Goal: Information Seeking & Learning: Learn about a topic

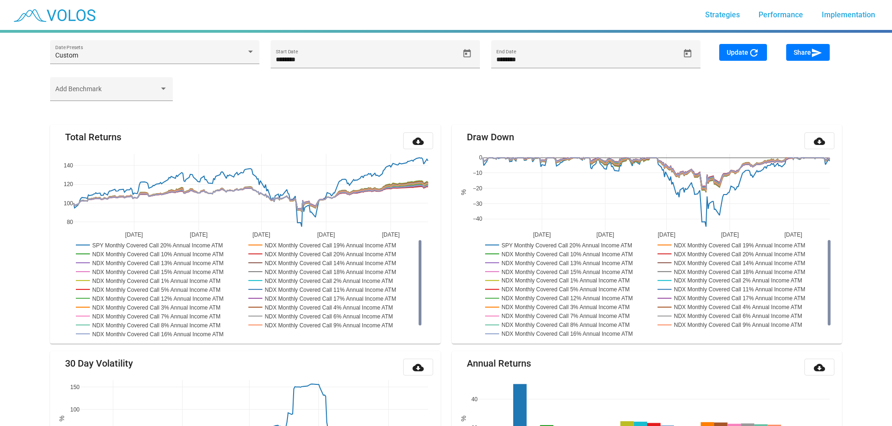
scroll to position [110, 0]
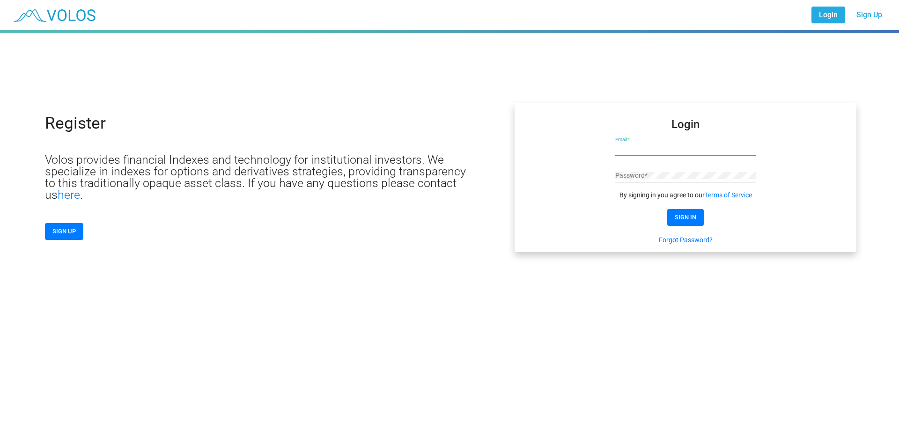
click at [637, 152] on input "Email *" at bounding box center [685, 149] width 140 height 7
click at [676, 148] on input "Email *" at bounding box center [685, 149] width 140 height 7
paste input "**********"
type input "**********"
click at [678, 221] on button "SIGN IN" at bounding box center [685, 217] width 37 height 17
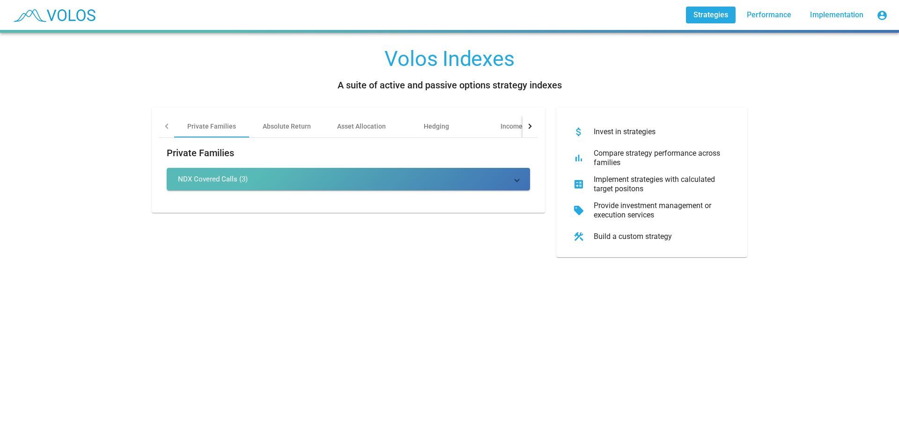
click at [228, 178] on div "NDX Covered Calls (3)" at bounding box center [213, 179] width 70 height 9
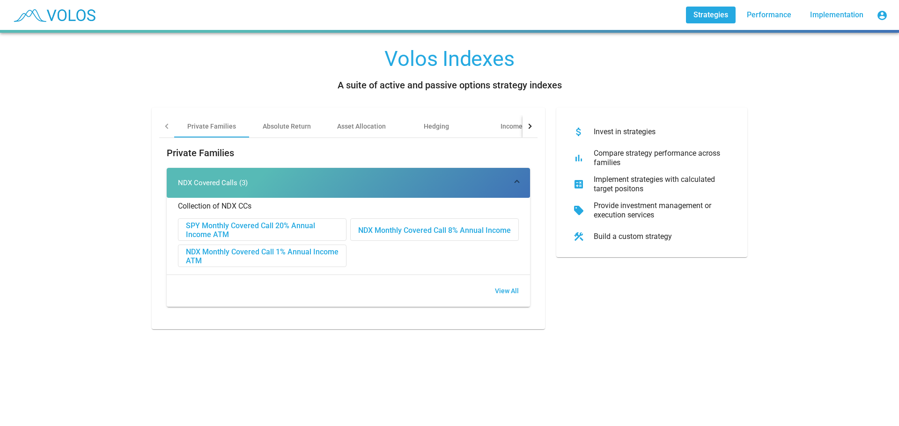
click at [384, 227] on div "NDX Monthly Covered Call 8% Annual Income" at bounding box center [435, 230] width 168 height 22
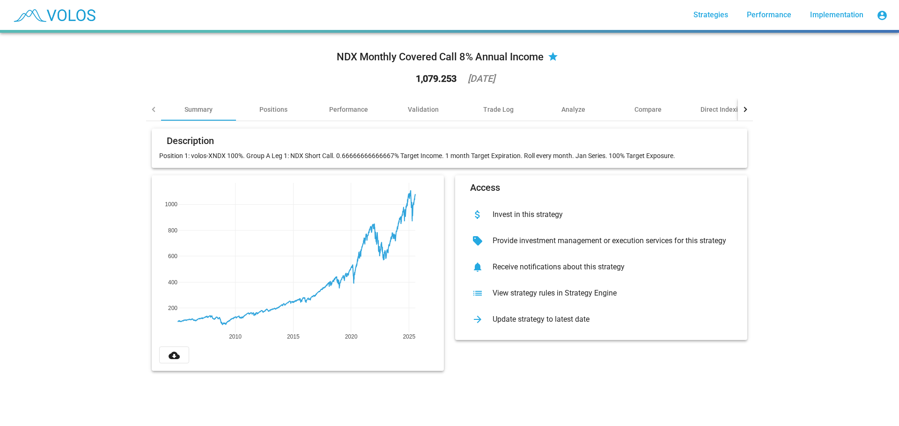
click at [322, 151] on mat-card-header "Description" at bounding box center [449, 143] width 580 height 15
click at [285, 144] on mat-card-header "Description" at bounding box center [449, 143] width 580 height 15
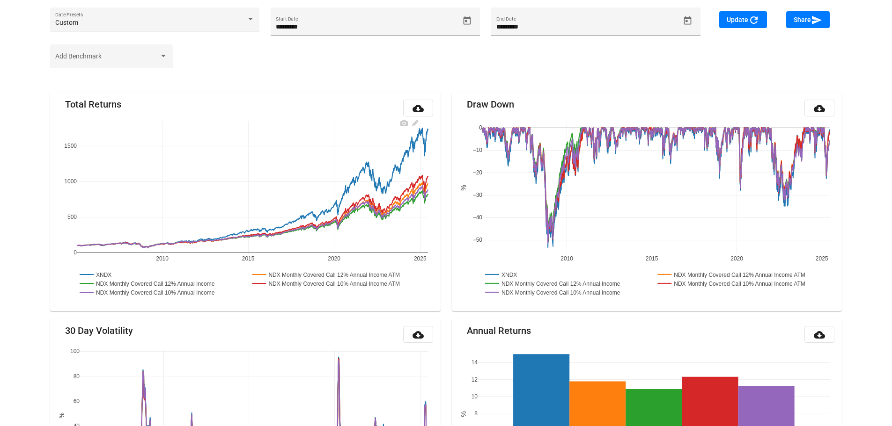
scroll to position [16, 0]
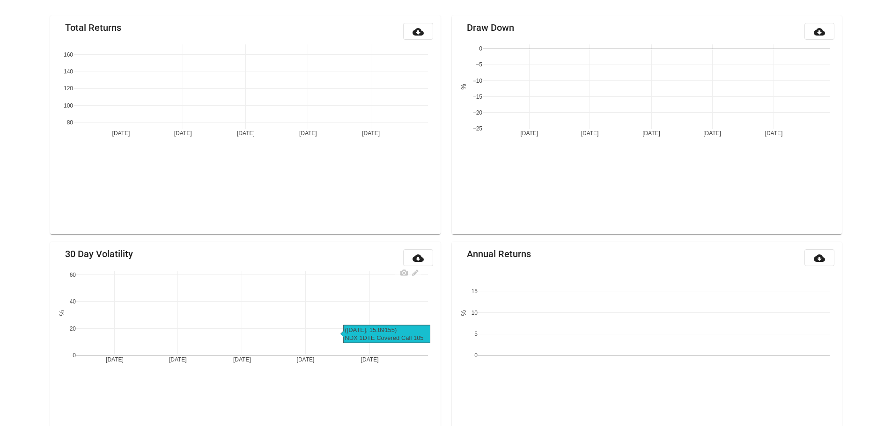
scroll to position [110, 0]
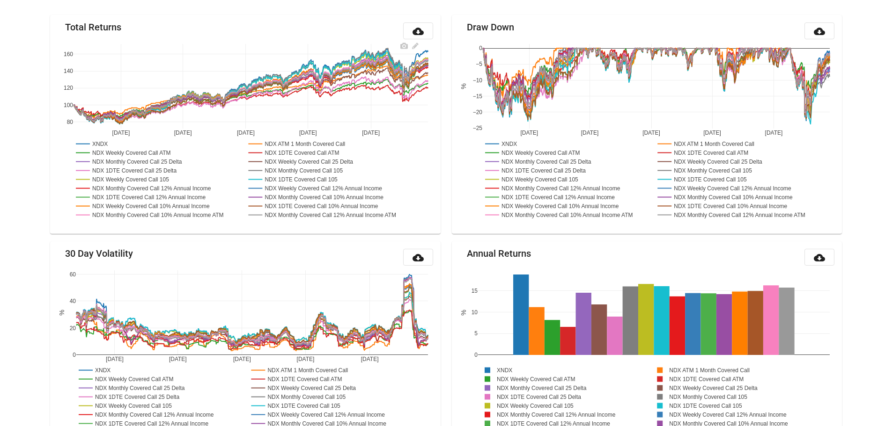
click at [146, 153] on rect at bounding box center [127, 152] width 108 height 9
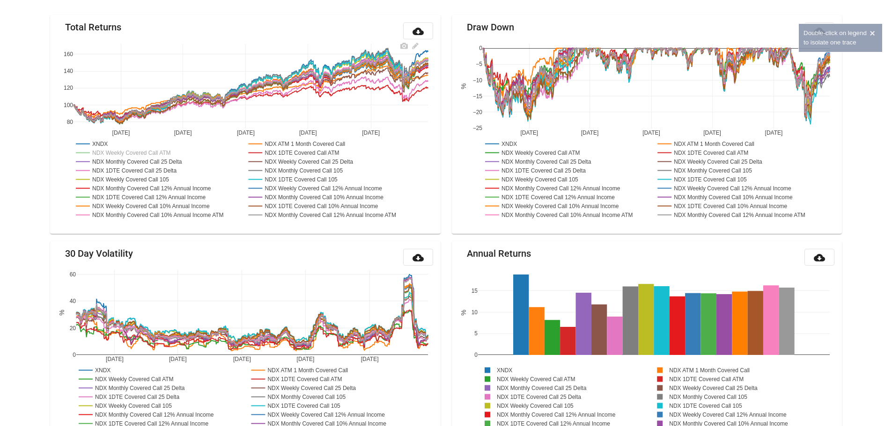
click at [146, 153] on rect at bounding box center [127, 152] width 108 height 9
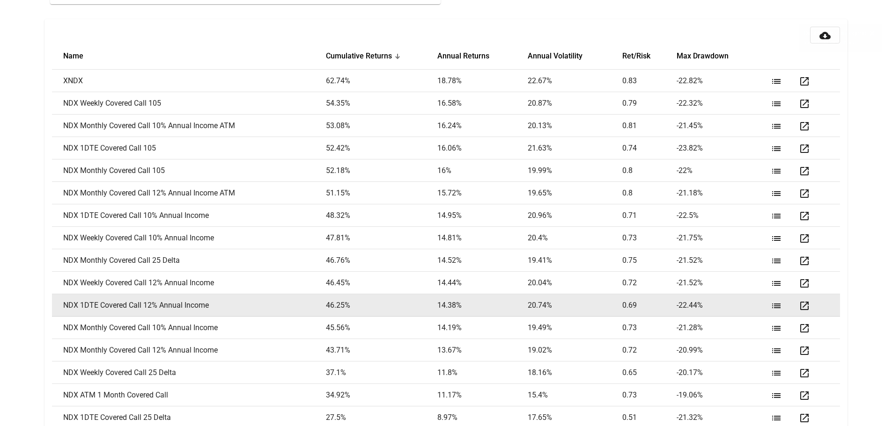
scroll to position [1309, 0]
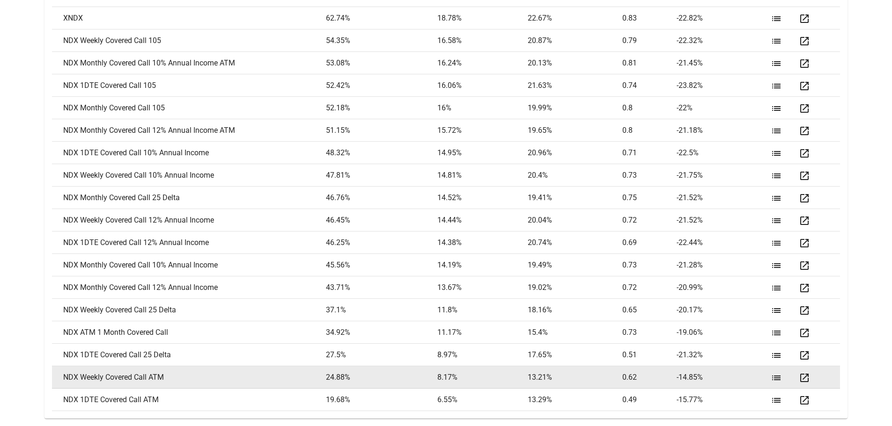
click at [804, 378] on mat-icon "open_in_new" at bounding box center [803, 378] width 11 height 11
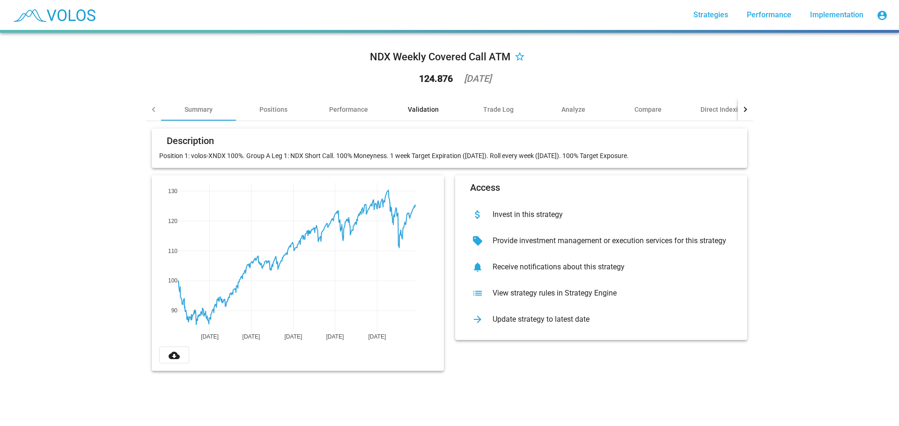
click at [416, 110] on div "Validation" at bounding box center [423, 109] width 31 height 9
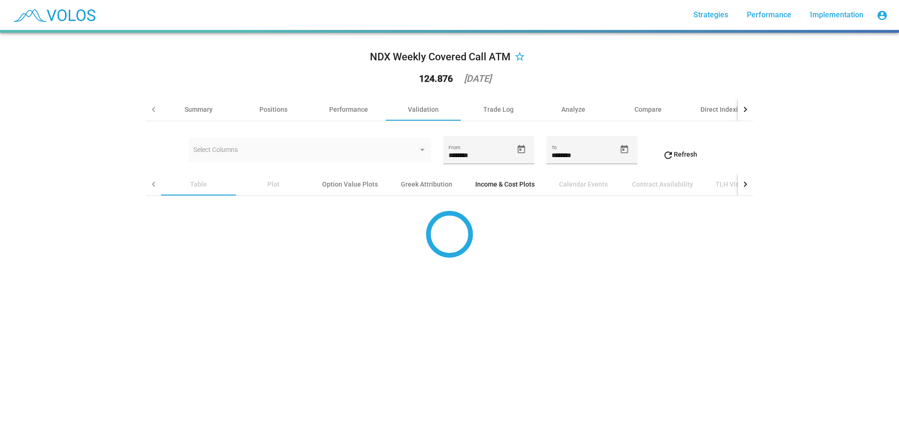
click at [485, 179] on div "Income & Cost Plots" at bounding box center [505, 184] width 82 height 22
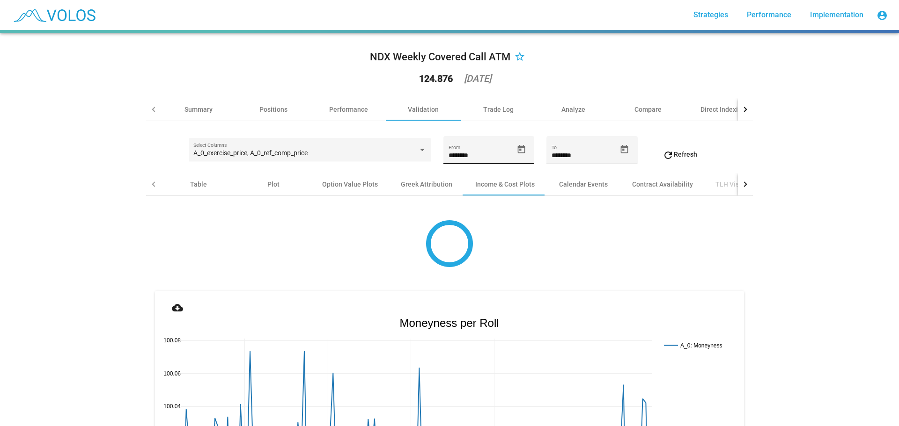
click at [520, 148] on icon "Open calendar" at bounding box center [521, 150] width 10 height 10
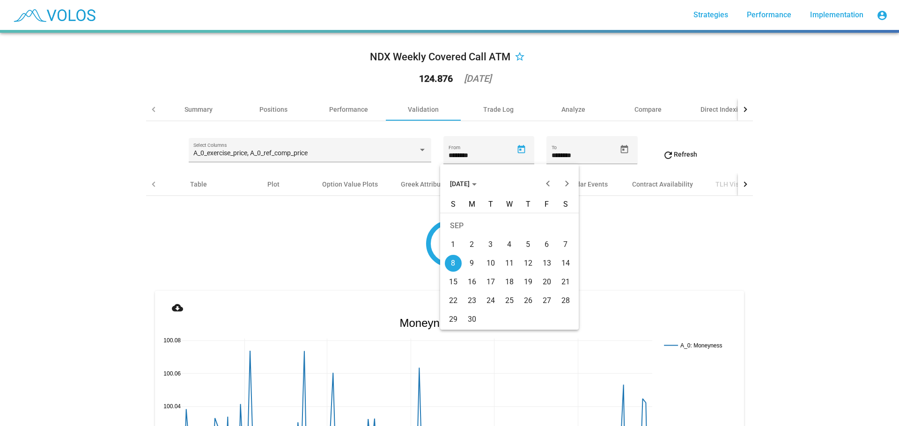
click at [484, 181] on button "[DATE]" at bounding box center [463, 184] width 42 height 19
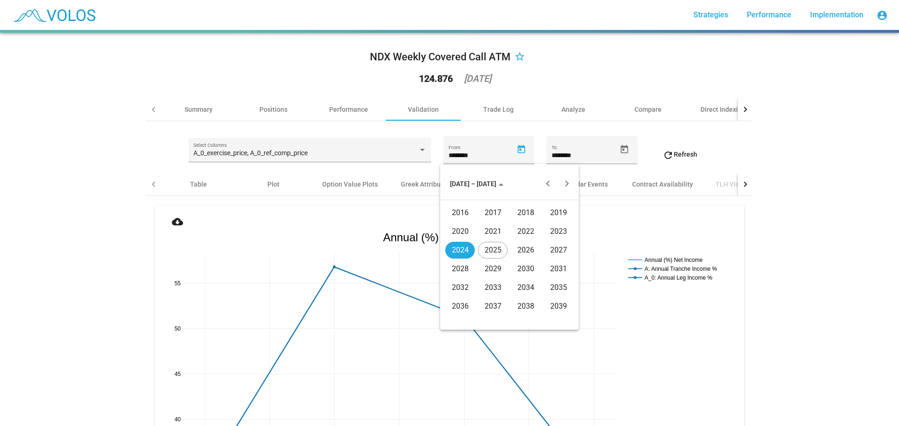
click at [462, 219] on div "2016" at bounding box center [459, 213] width 29 height 17
click at [471, 183] on div "Choose date" at bounding box center [469, 184] width 5 height 2
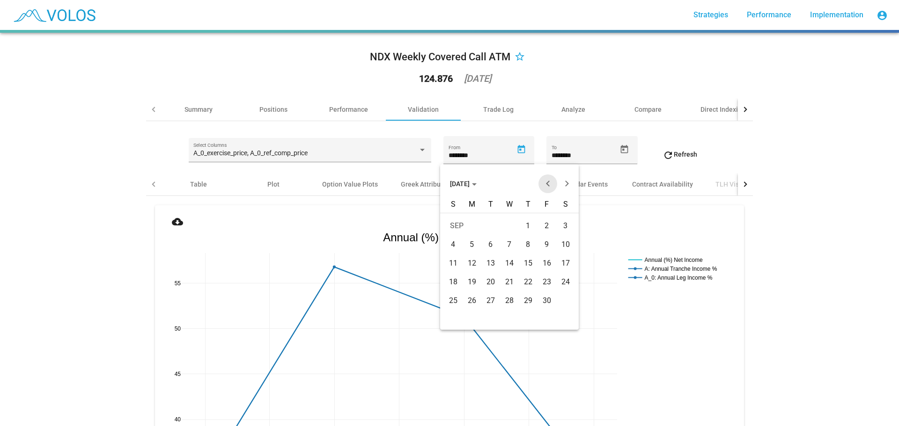
click at [549, 186] on button "Previous month" at bounding box center [547, 184] width 19 height 19
click at [476, 183] on div "Choose month and year" at bounding box center [474, 184] width 5 height 2
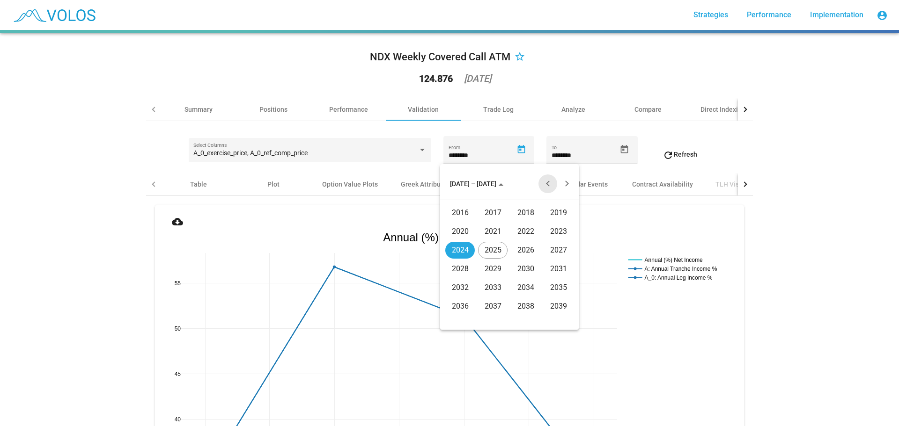
click at [548, 184] on button "Previous 20 years" at bounding box center [547, 184] width 19 height 19
click at [488, 271] on div "2005" at bounding box center [492, 269] width 29 height 17
click at [563, 251] on div "AUG" at bounding box center [557, 250] width 29 height 17
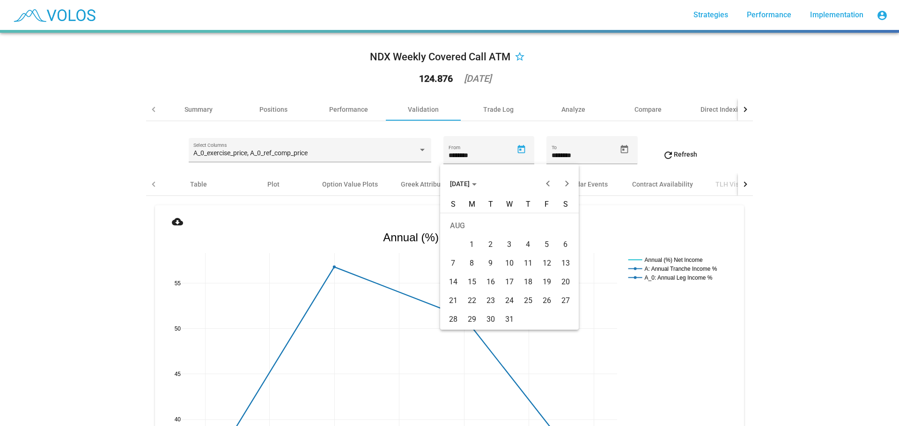
click at [476, 263] on div "8" at bounding box center [471, 263] width 17 height 17
type input "********"
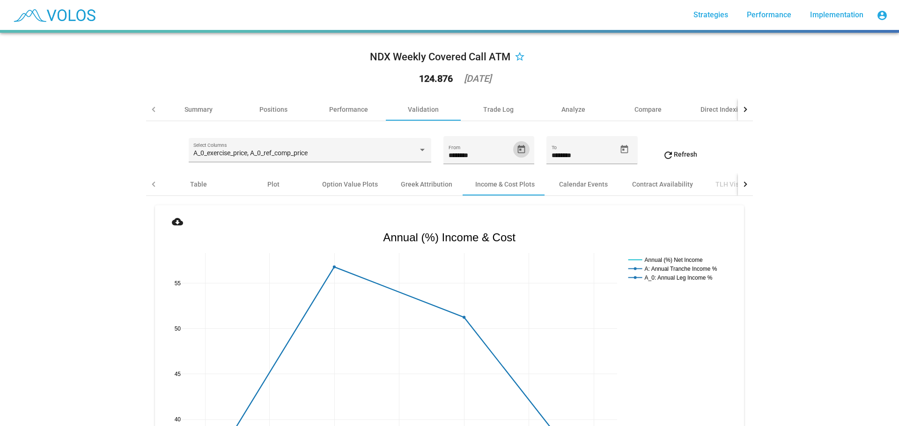
click at [676, 151] on span "refresh Refresh" at bounding box center [679, 154] width 35 height 7
click at [677, 153] on span "refresh Refresh" at bounding box center [679, 154] width 35 height 7
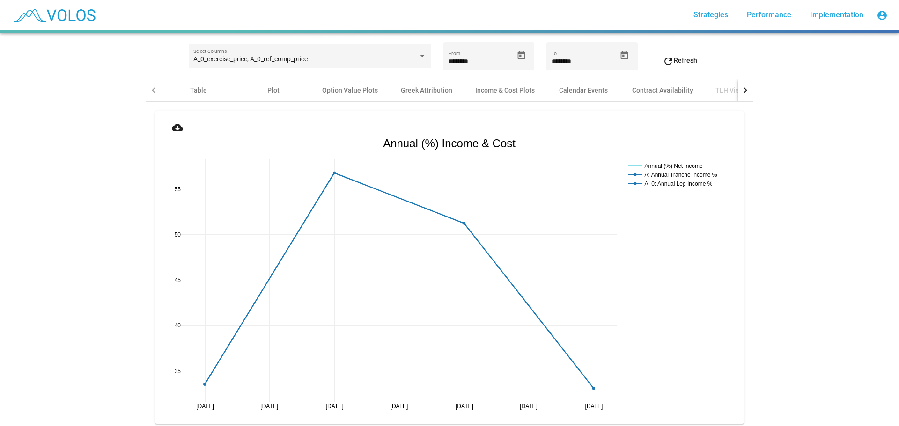
scroll to position [94, 0]
click at [682, 61] on span "refresh Refresh" at bounding box center [679, 60] width 35 height 7
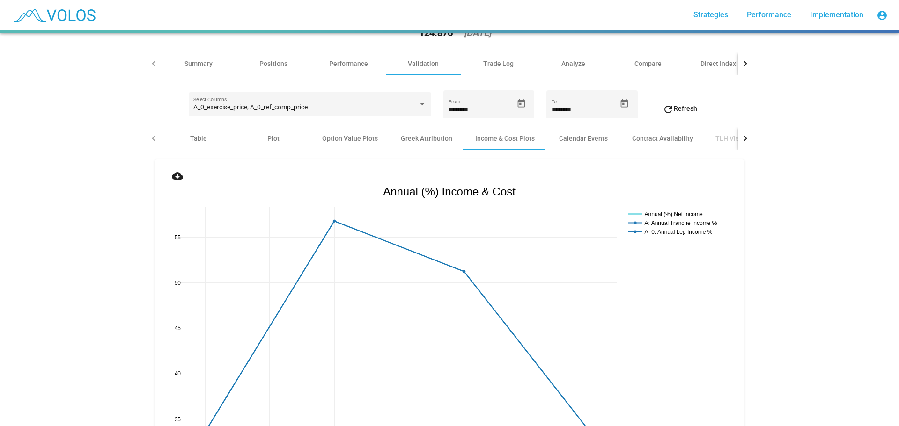
scroll to position [0, 0]
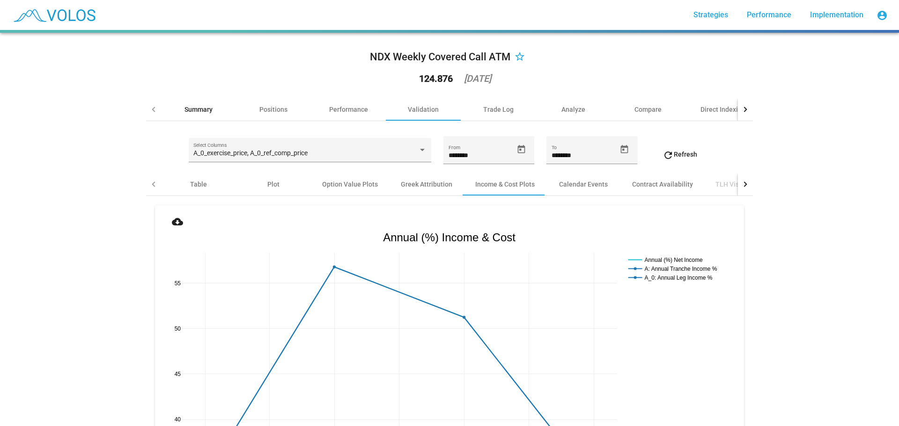
click at [194, 106] on div "Summary" at bounding box center [198, 109] width 28 height 9
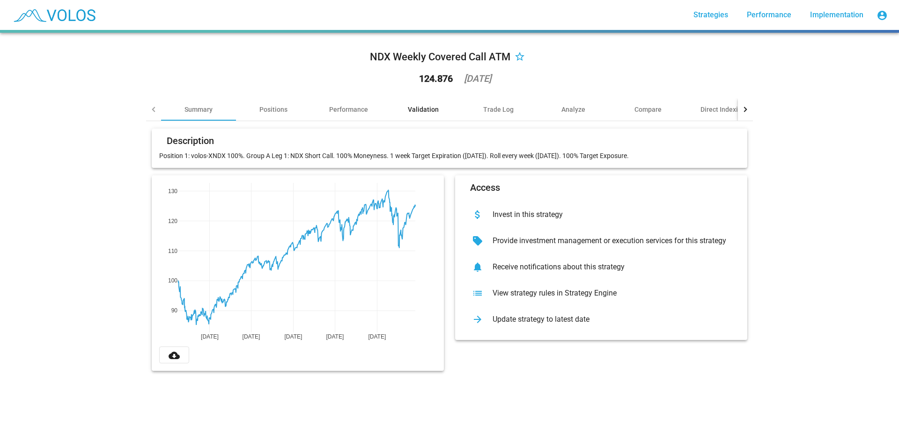
click at [417, 114] on div "Validation" at bounding box center [423, 109] width 75 height 22
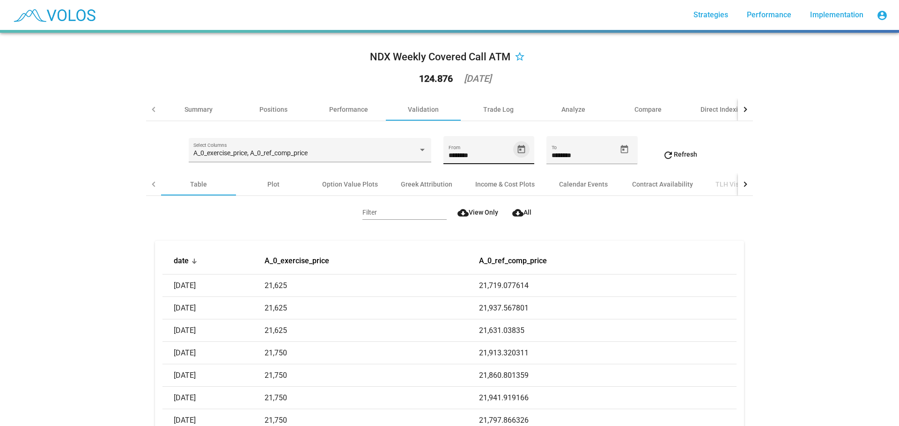
click at [518, 147] on icon "Open calendar" at bounding box center [521, 149] width 7 height 8
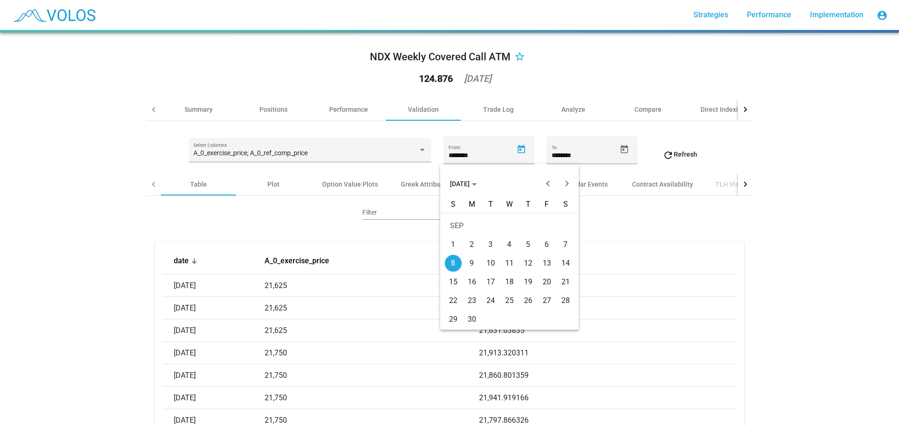
click at [476, 185] on span "[DATE]" at bounding box center [463, 183] width 27 height 7
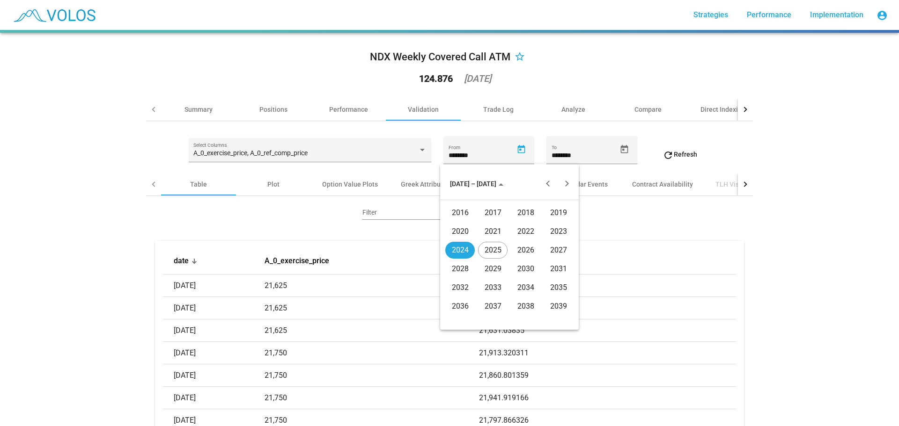
click at [528, 229] on div "2022" at bounding box center [525, 231] width 29 height 17
click at [564, 249] on div "AUG" at bounding box center [557, 250] width 29 height 17
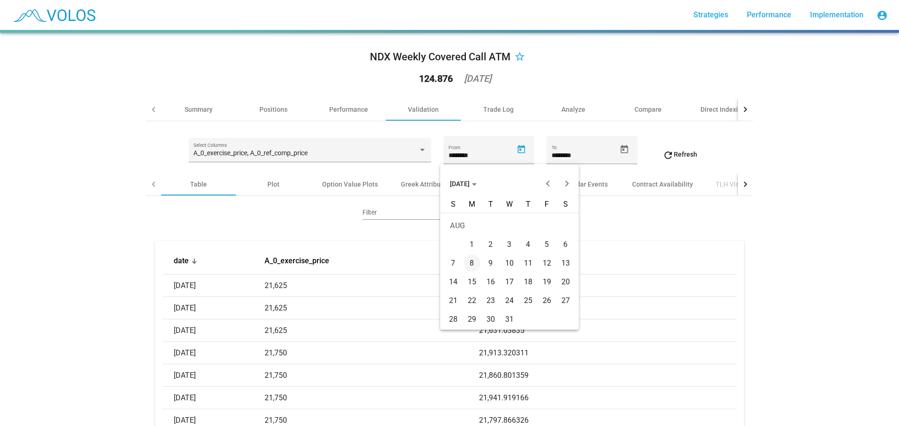
click at [490, 281] on div "16" at bounding box center [490, 282] width 17 height 17
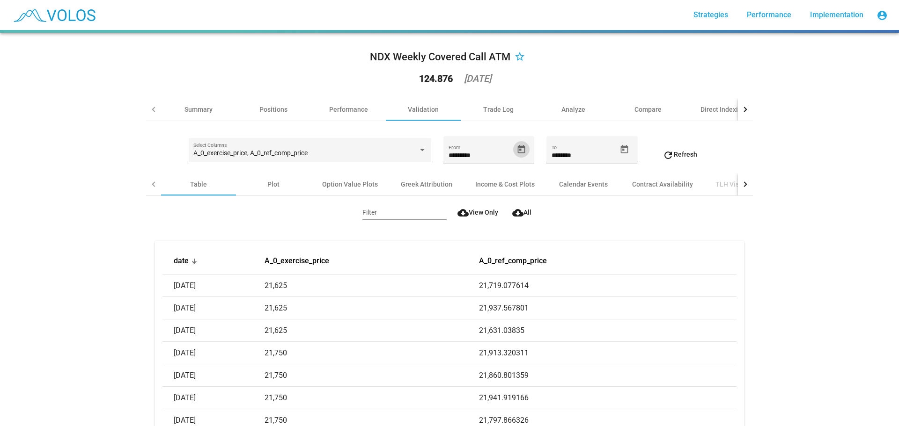
click at [678, 152] on span "refresh Refresh" at bounding box center [679, 154] width 35 height 7
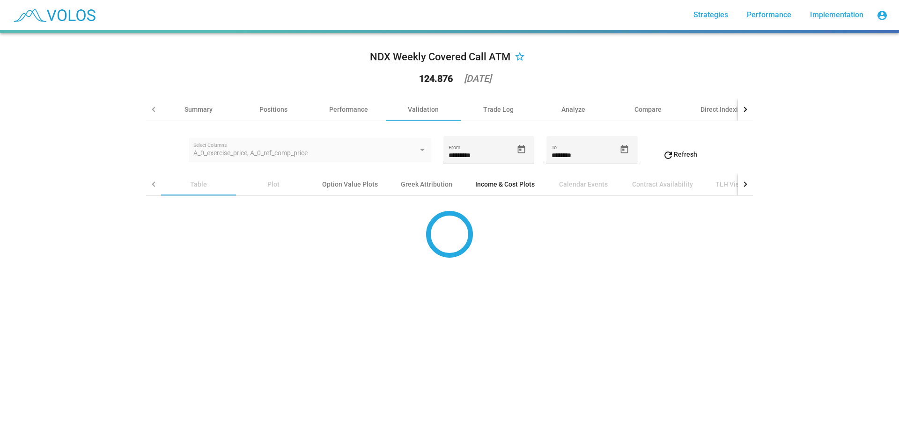
click at [491, 184] on div "Income & Cost Plots" at bounding box center [504, 184] width 59 height 9
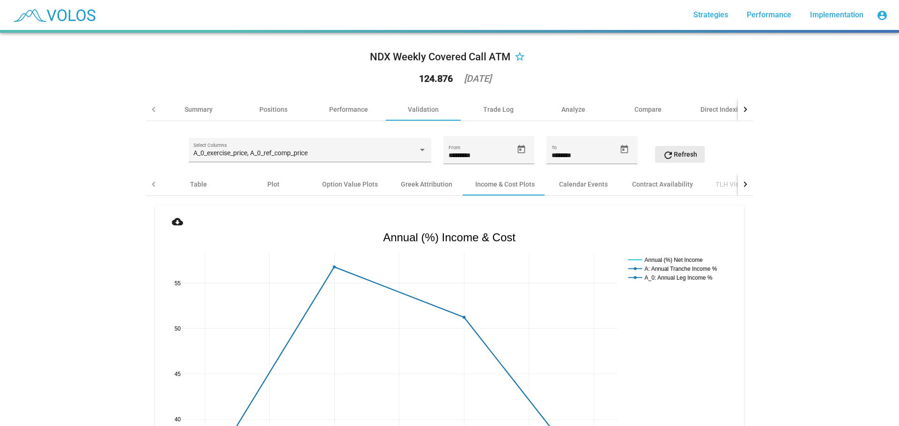
click at [669, 150] on mat-icon "refresh" at bounding box center [667, 155] width 11 height 11
click at [518, 146] on icon "Open calendar" at bounding box center [521, 149] width 7 height 8
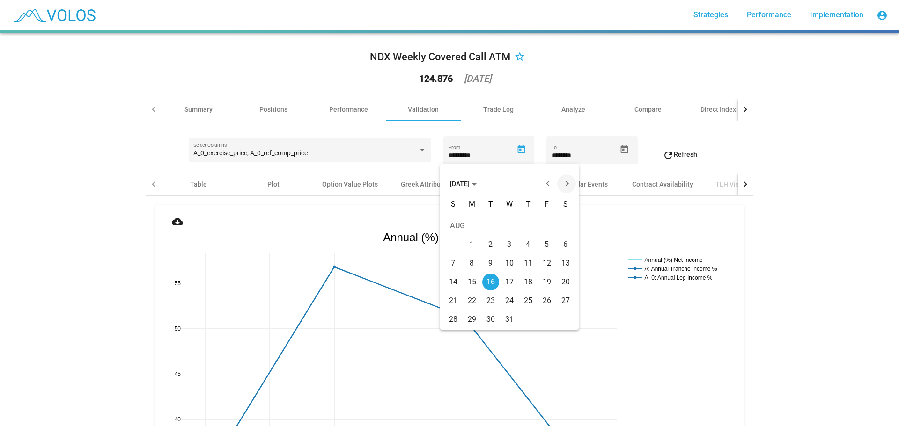
click at [564, 185] on button "Next month" at bounding box center [566, 184] width 19 height 19
click at [526, 224] on div "1" at bounding box center [527, 226] width 17 height 17
type input "********"
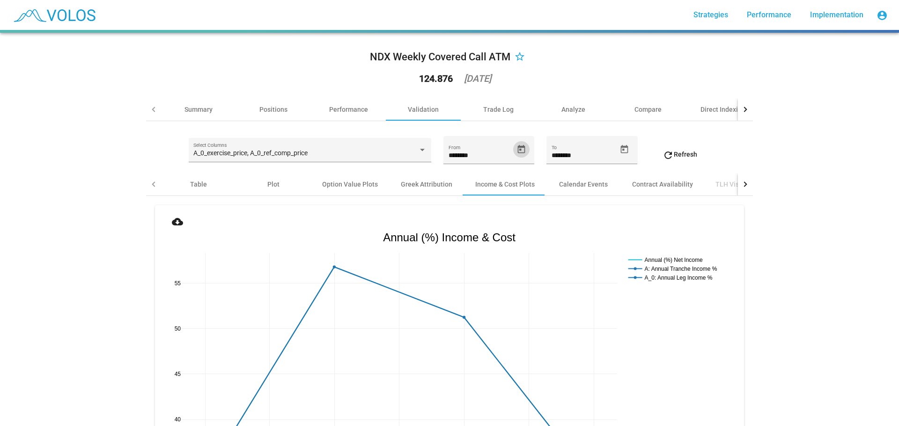
click at [676, 155] on span "refresh Refresh" at bounding box center [679, 154] width 35 height 7
